Goal: Browse casually

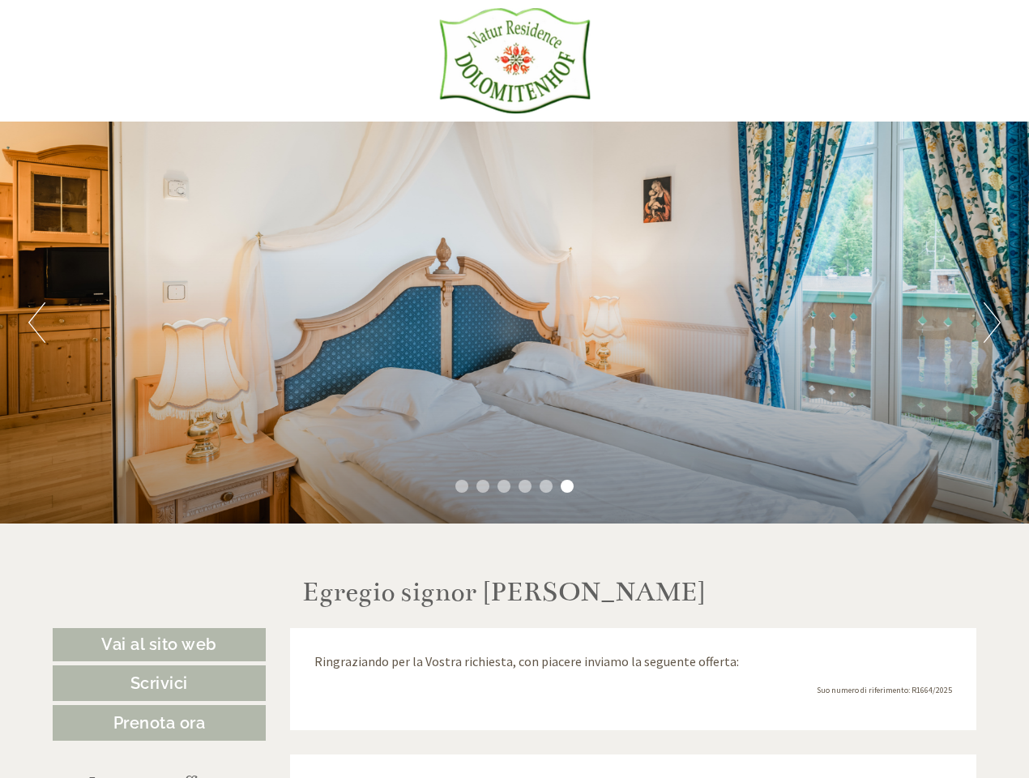
click at [515, 389] on div "Previous Next 1 2 3 4 5 6" at bounding box center [514, 323] width 1029 height 402
click at [36, 322] on button "Previous" at bounding box center [36, 322] width 17 height 41
click at [515, 322] on div "Previous Next 1 2 3 4 5 6" at bounding box center [514, 323] width 1029 height 402
click at [992, 322] on button "Next" at bounding box center [992, 322] width 17 height 41
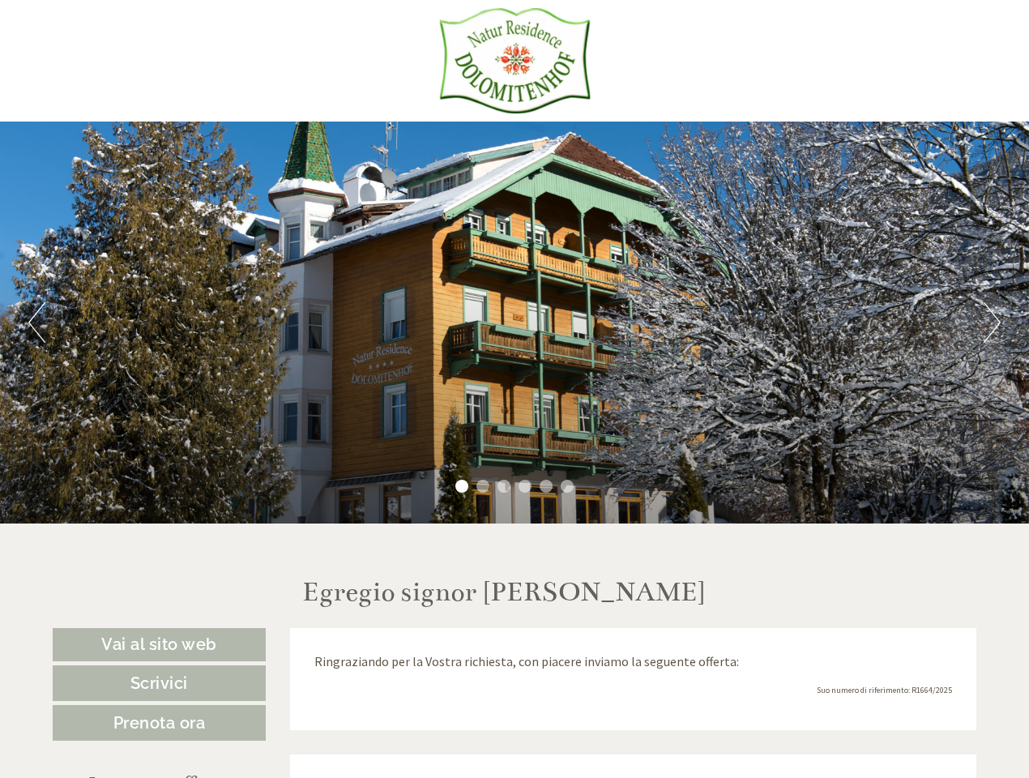
click at [462, 486] on li "1" at bounding box center [461, 486] width 13 height 13
click at [483, 486] on li "2" at bounding box center [482, 486] width 13 height 13
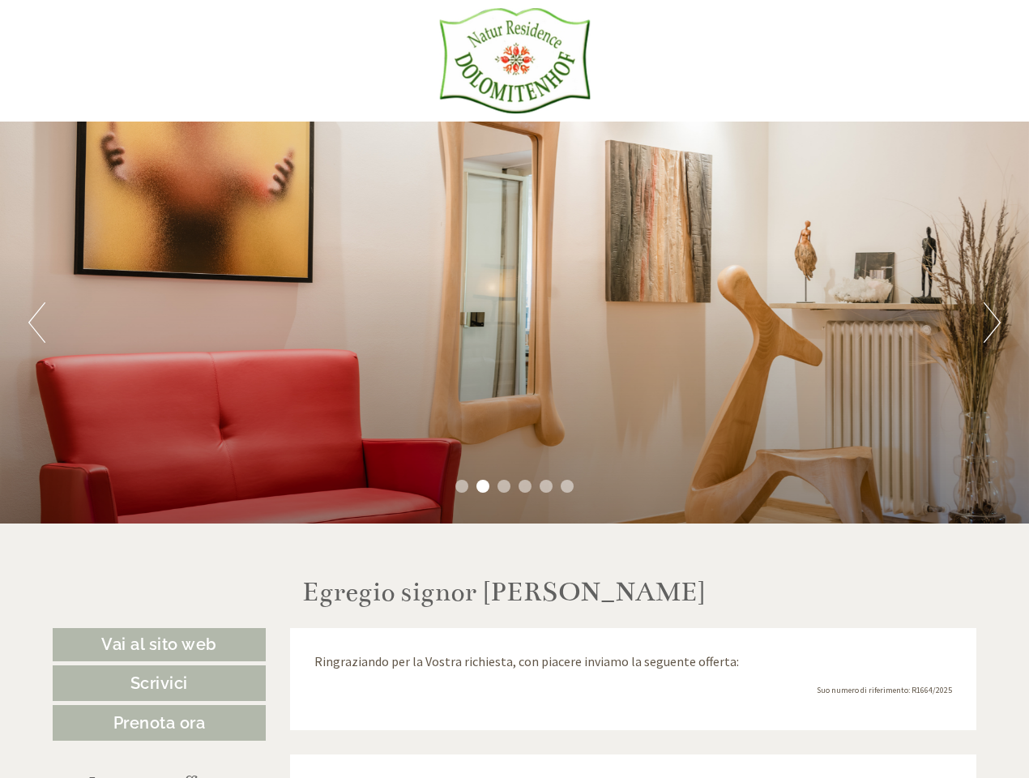
click at [504, 486] on li "3" at bounding box center [504, 486] width 13 height 13
click at [525, 486] on li "4" at bounding box center [525, 486] width 13 height 13
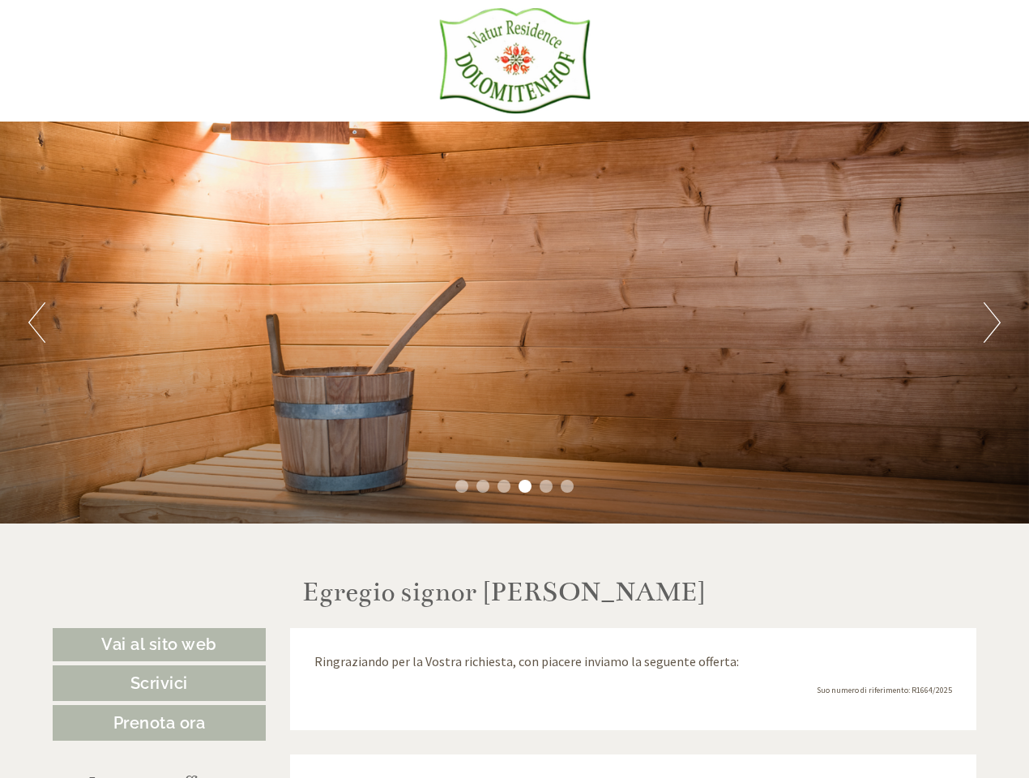
click at [546, 486] on li "5" at bounding box center [546, 486] width 13 height 13
click at [567, 486] on li "6" at bounding box center [567, 486] width 13 height 13
